Goal: Information Seeking & Learning: Learn about a topic

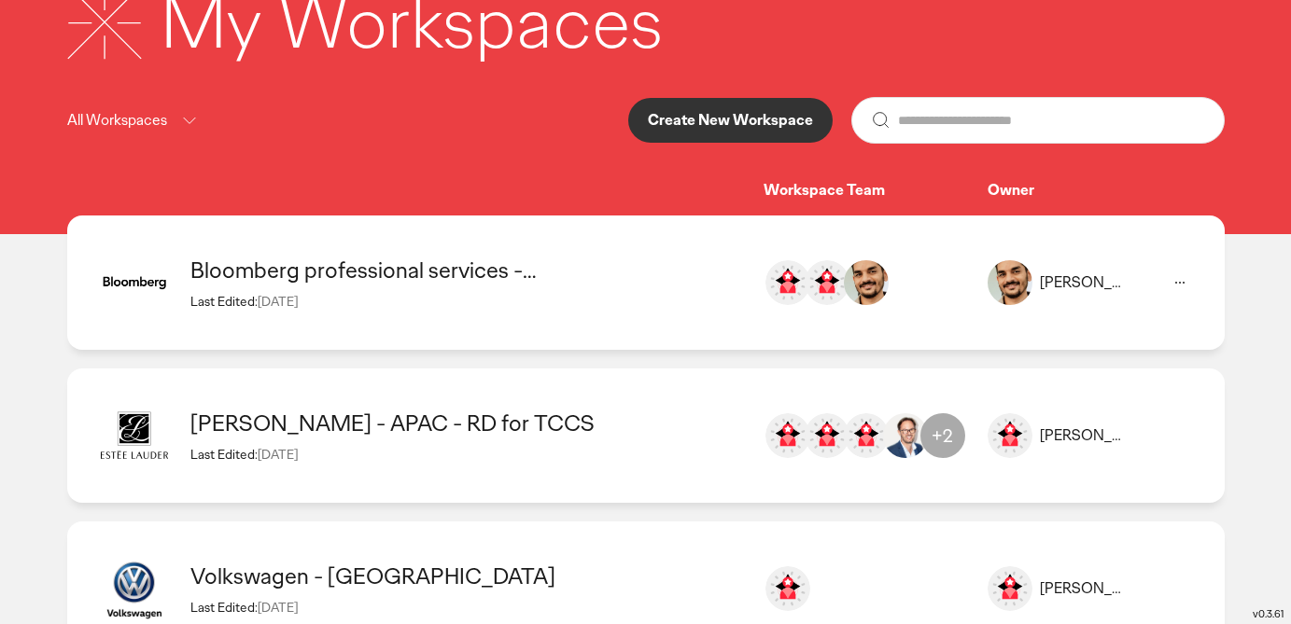
scroll to position [150, 0]
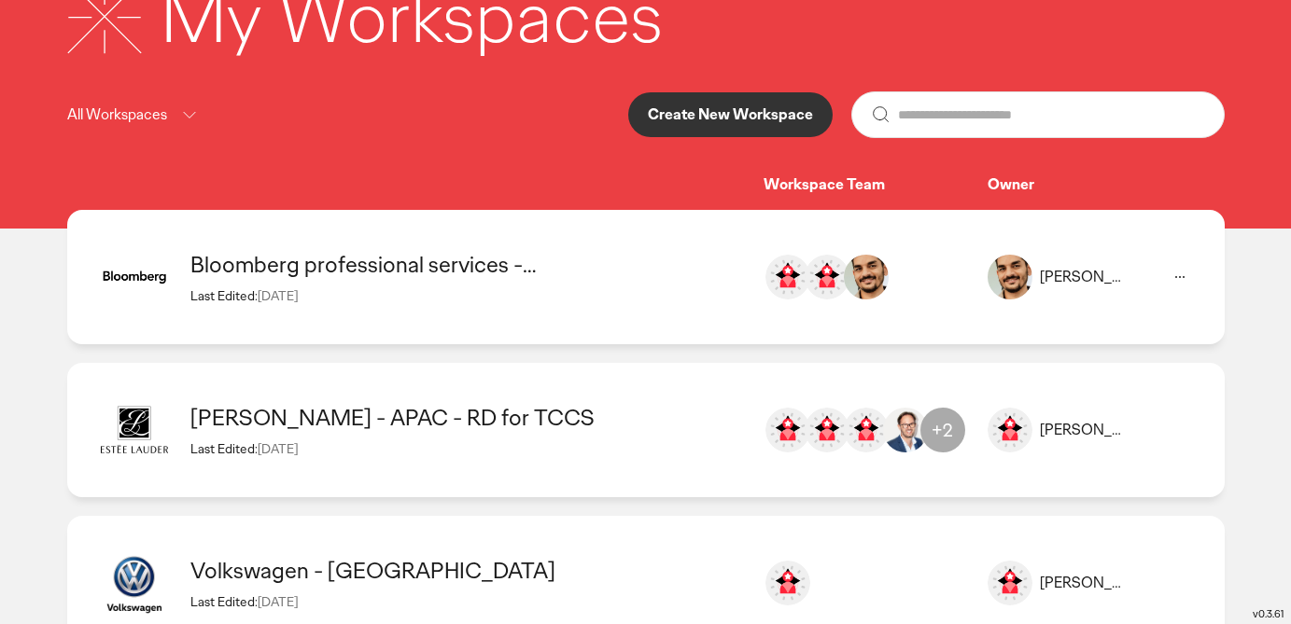
click at [610, 272] on div "Bloomberg professional services - [GEOGRAPHIC_DATA]" at bounding box center [467, 264] width 554 height 29
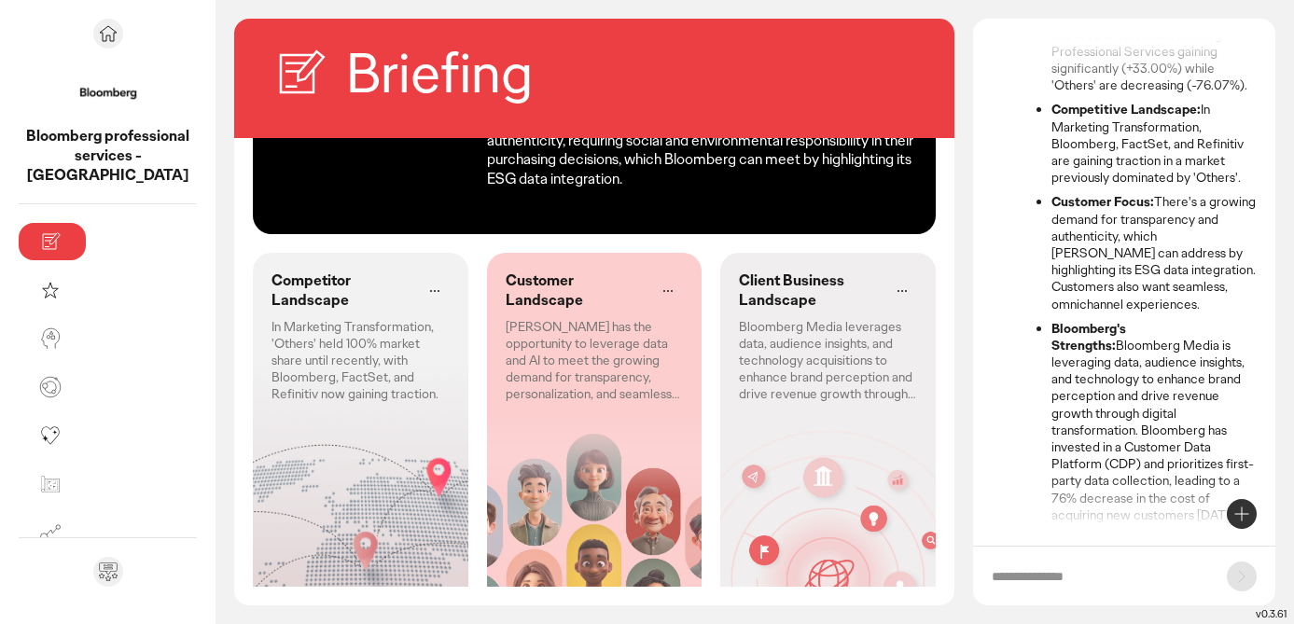
scroll to position [310, 0]
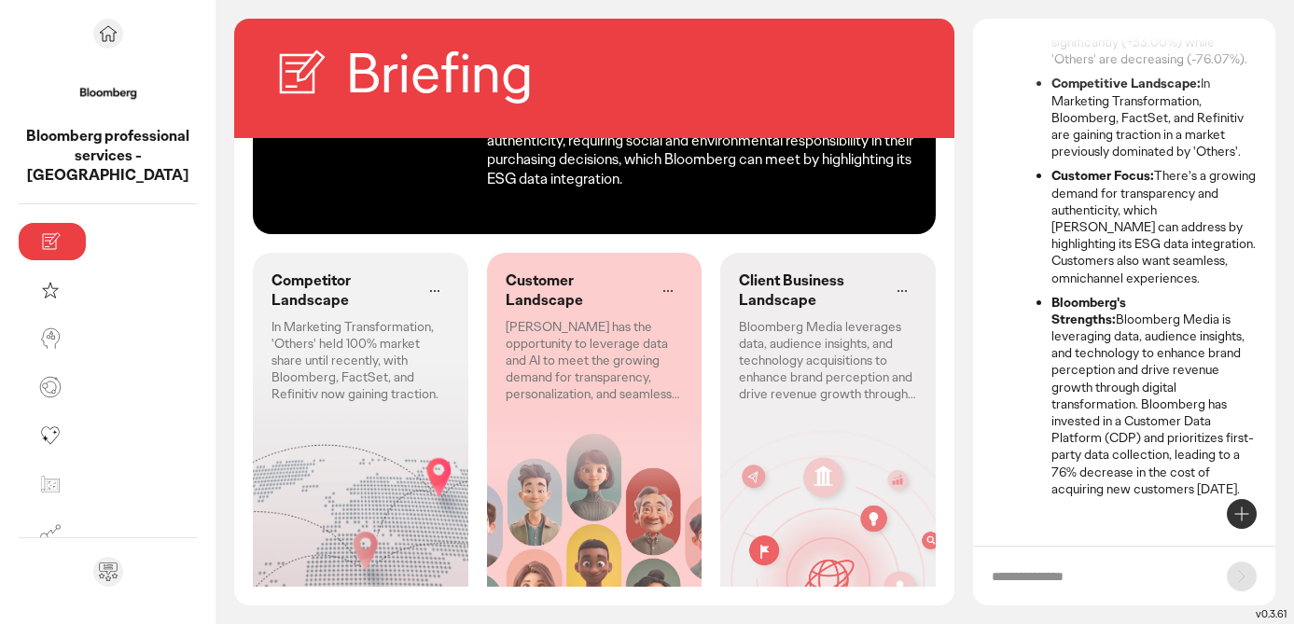
drag, startPoint x: 1139, startPoint y: 388, endPoint x: 1177, endPoint y: 489, distance: 107.5
click at [1177, 489] on li "[PERSON_NAME]'s Strengths: Bloomberg Media is leveraging data, audience insight…" at bounding box center [1154, 395] width 205 height 203
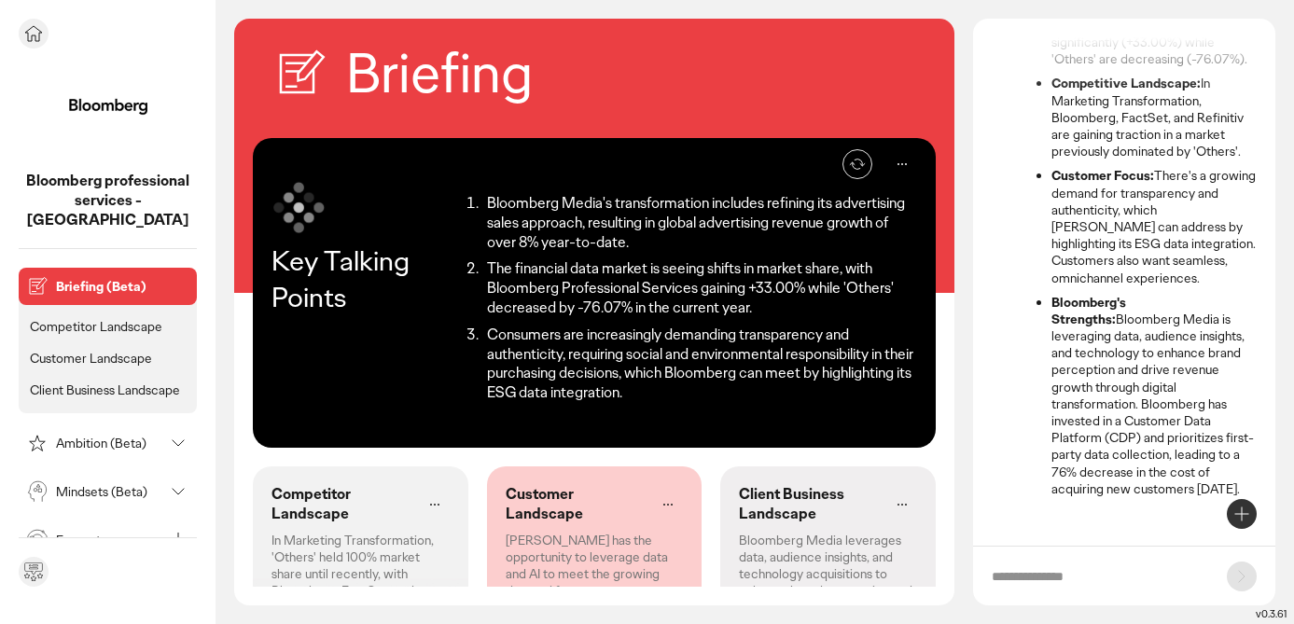
click at [98, 318] on p "Competitor Landscape" at bounding box center [96, 326] width 133 height 17
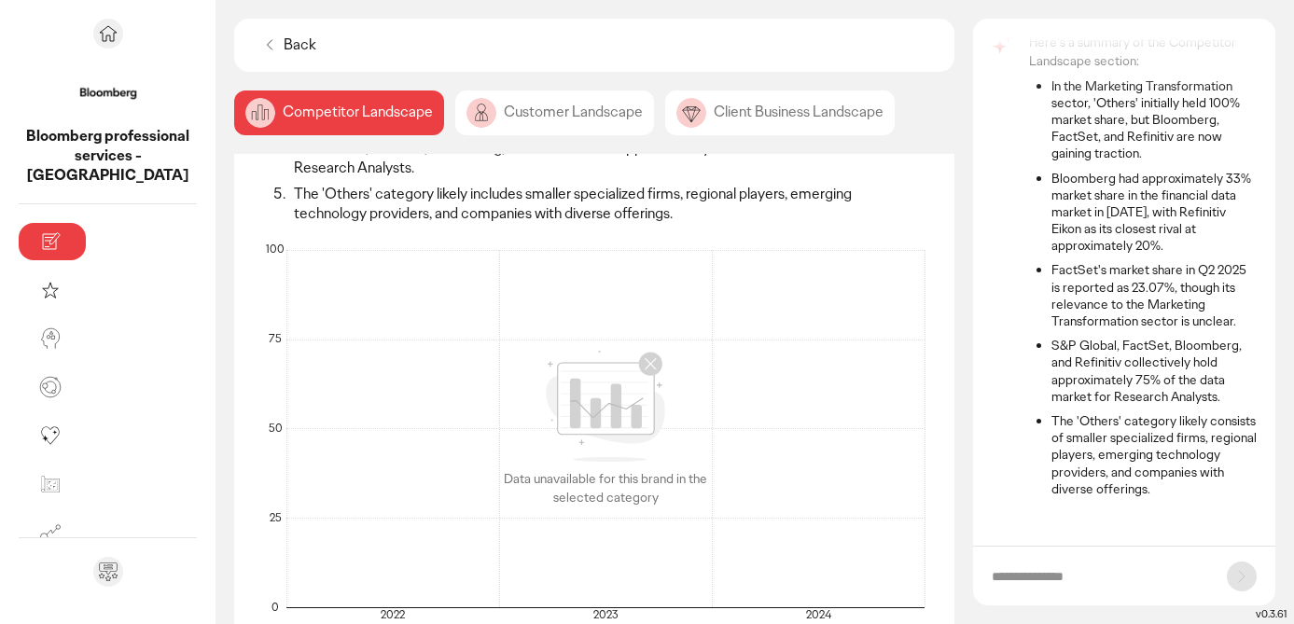
scroll to position [251, 0]
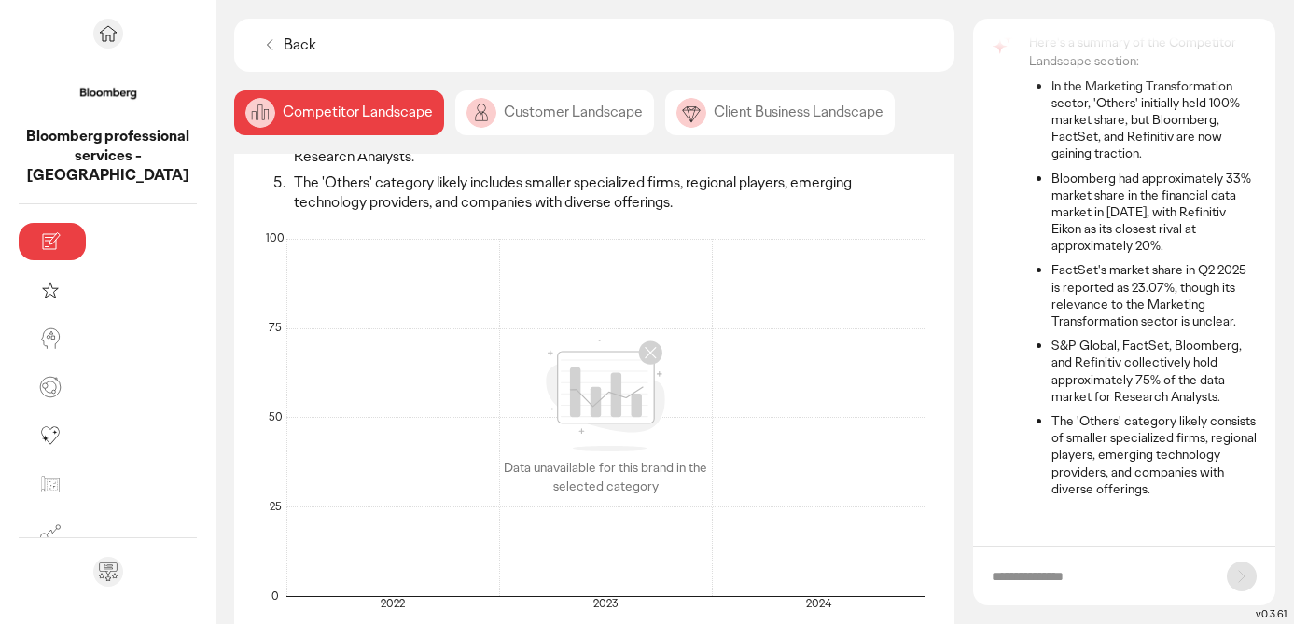
click at [455, 116] on div "Customer Landscape" at bounding box center [554, 113] width 199 height 45
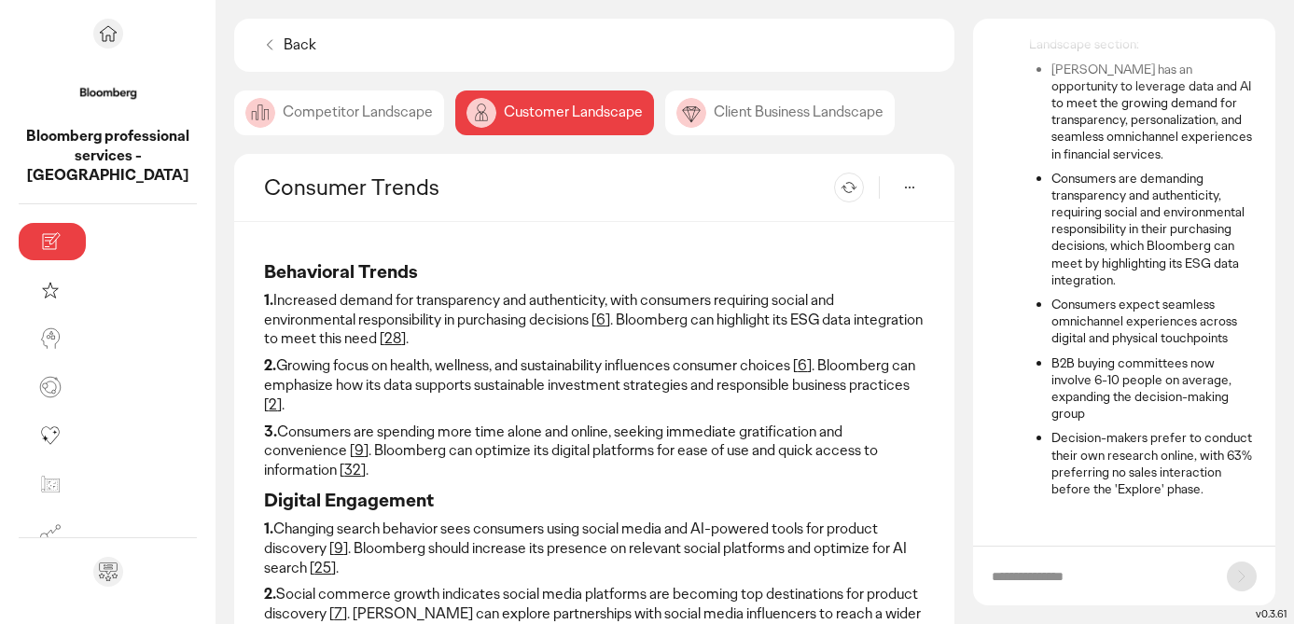
click at [703, 115] on div "Client Business Landscape" at bounding box center [780, 113] width 230 height 45
